Goal: Task Accomplishment & Management: Manage account settings

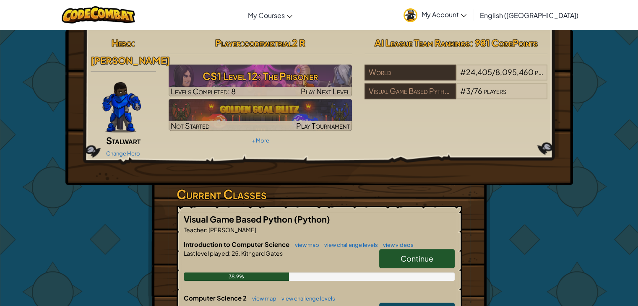
click at [470, 20] on link "My Account" at bounding box center [434, 15] width 71 height 26
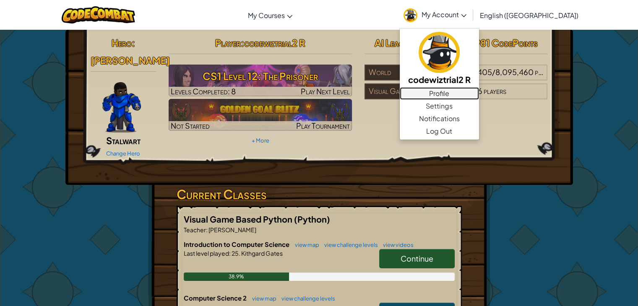
click at [479, 95] on link "Profile" at bounding box center [439, 93] width 79 height 13
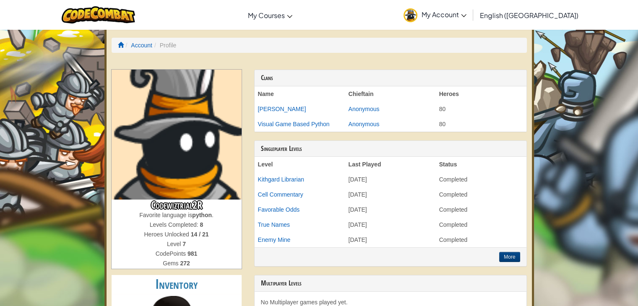
click at [466, 15] on span "My Account" at bounding box center [443, 14] width 45 height 9
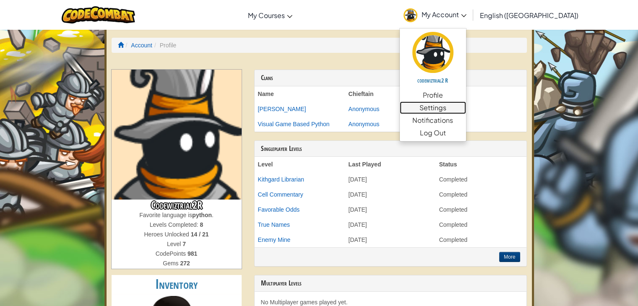
click at [466, 110] on link "Settings" at bounding box center [433, 107] width 66 height 13
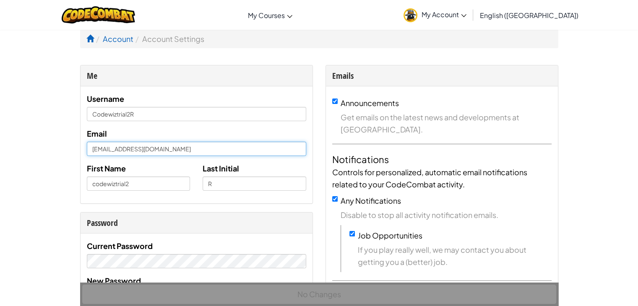
click at [136, 148] on input "[EMAIL_ADDRESS][DOMAIN_NAME]" at bounding box center [196, 149] width 219 height 14
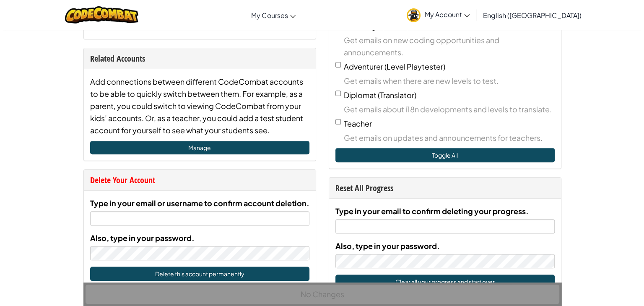
scroll to position [325, 0]
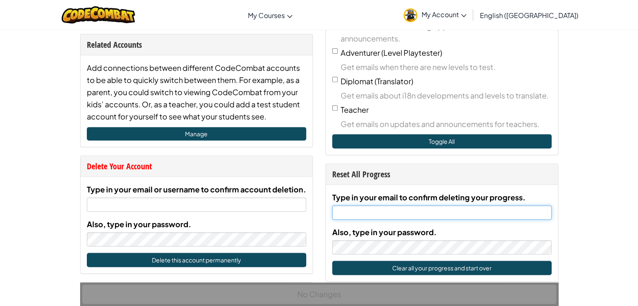
click at [454, 210] on input "Type in your email to confirm deleting your progress." at bounding box center [441, 212] width 219 height 14
paste input "[EMAIL_ADDRESS][DOMAIN_NAME]"
type input "[EMAIL_ADDRESS][DOMAIN_NAME]"
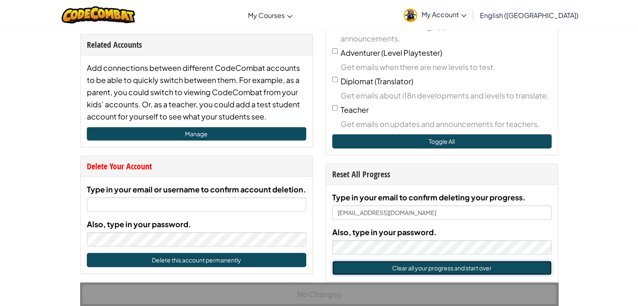
click at [402, 269] on button "Clear all your progress and start over" at bounding box center [441, 268] width 219 height 14
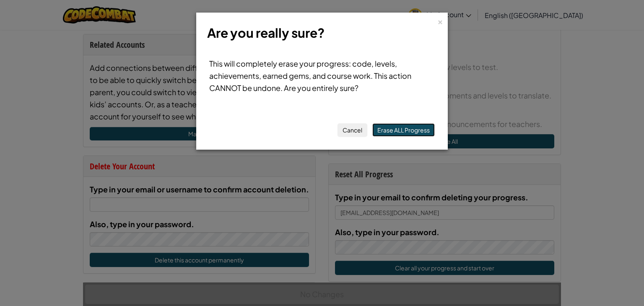
click at [400, 129] on button "Erase ALL Progress" at bounding box center [403, 129] width 62 height 13
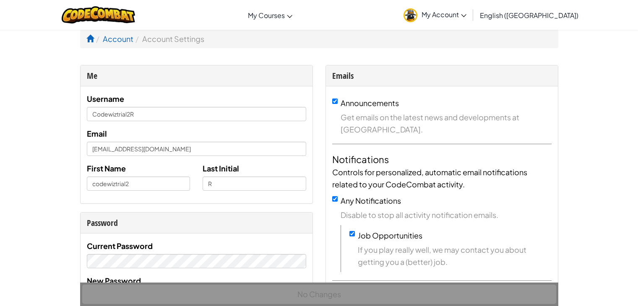
scroll to position [325, 0]
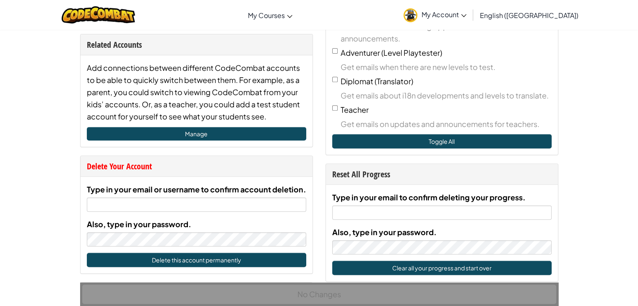
click at [466, 16] on span "My Account" at bounding box center [443, 14] width 45 height 9
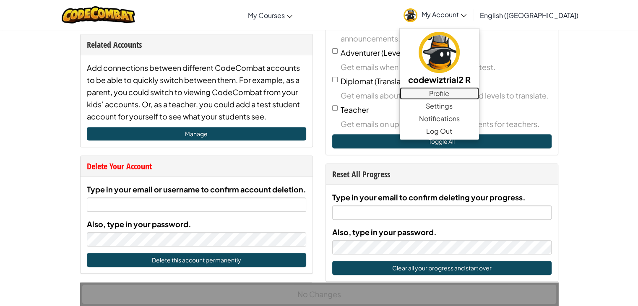
click at [479, 91] on link "Profile" at bounding box center [439, 93] width 79 height 13
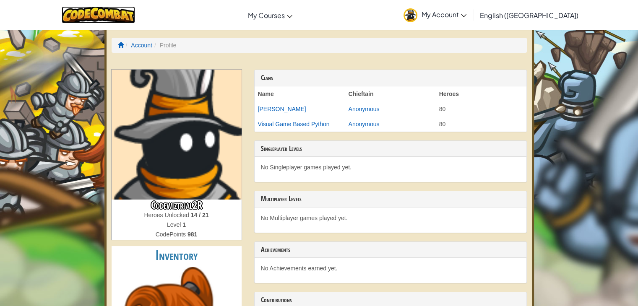
click at [119, 20] on img at bounding box center [98, 14] width 73 height 17
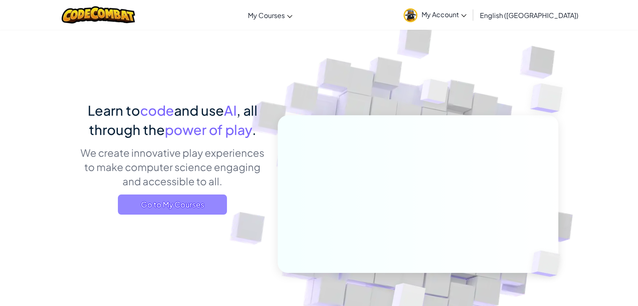
click at [186, 202] on span "Go to My Courses" at bounding box center [172, 205] width 109 height 20
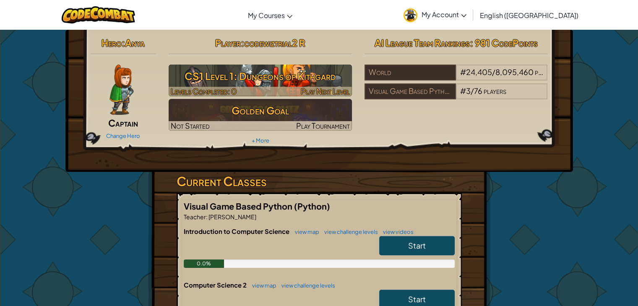
click at [241, 86] on img at bounding box center [260, 81] width 183 height 32
